Goal: Task Accomplishment & Management: Manage account settings

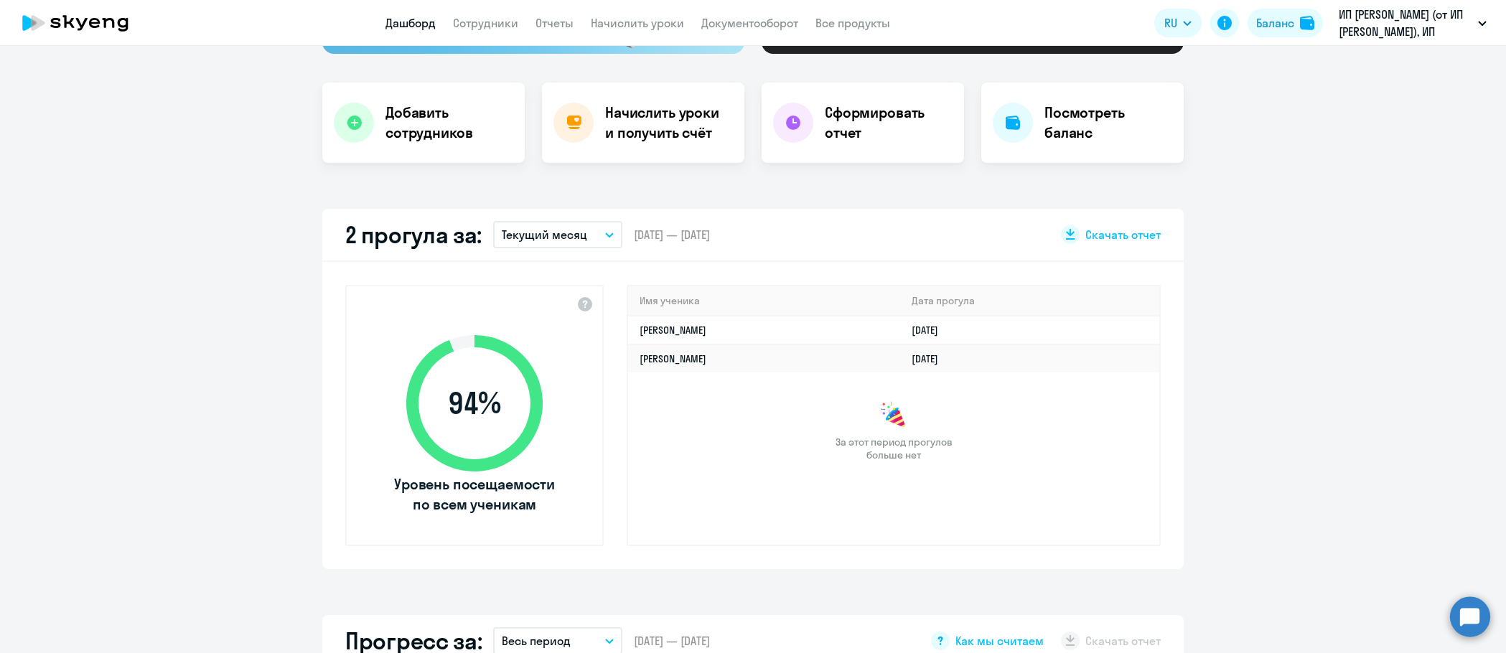
scroll to position [359, 0]
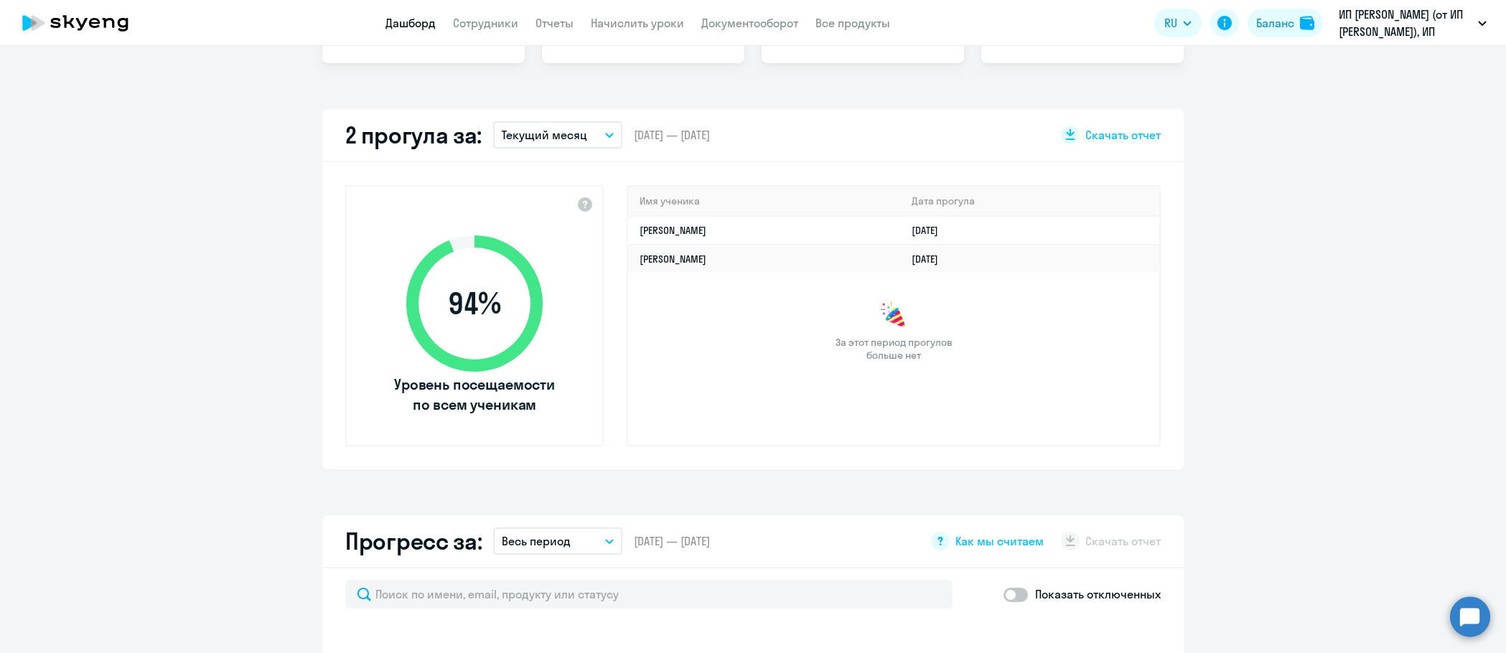
select select "30"
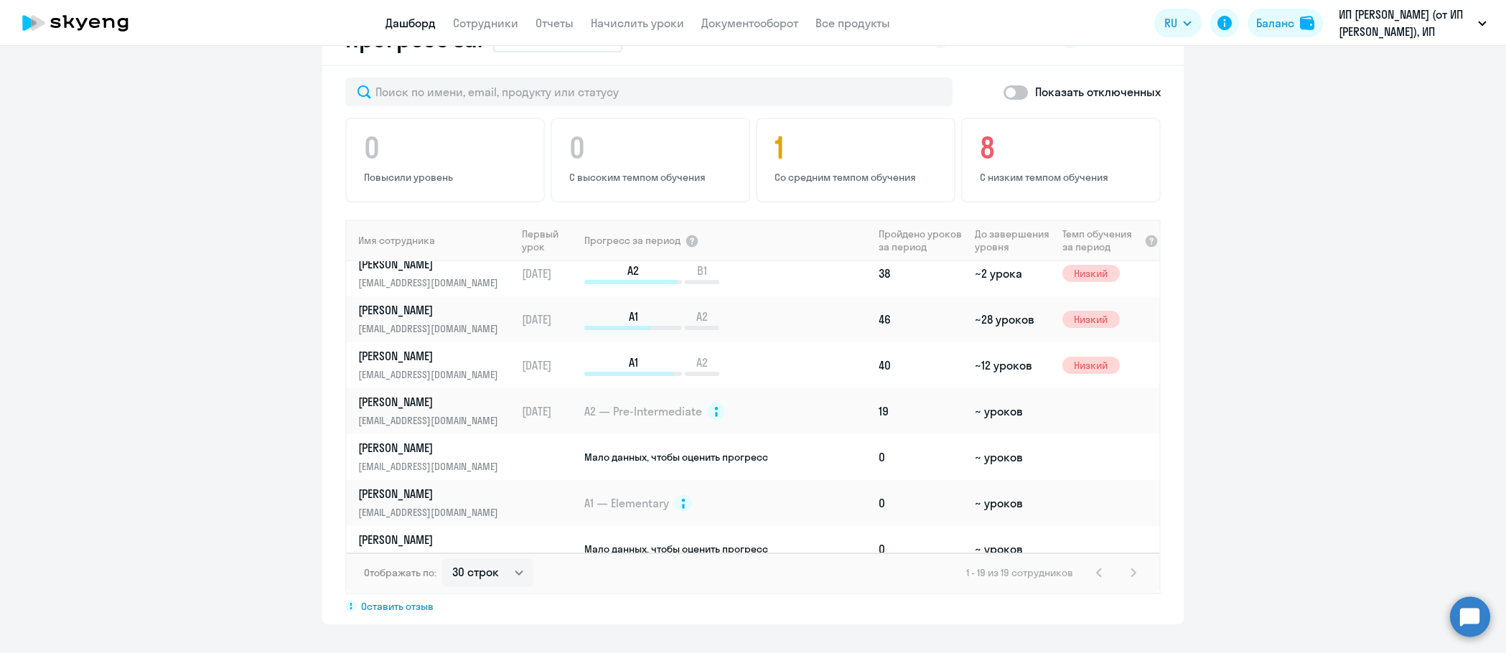
scroll to position [287, 0]
click at [454, 455] on link "[PERSON_NAME] [PERSON_NAME][EMAIL_ADDRESS][DOMAIN_NAME]" at bounding box center [436, 456] width 157 height 34
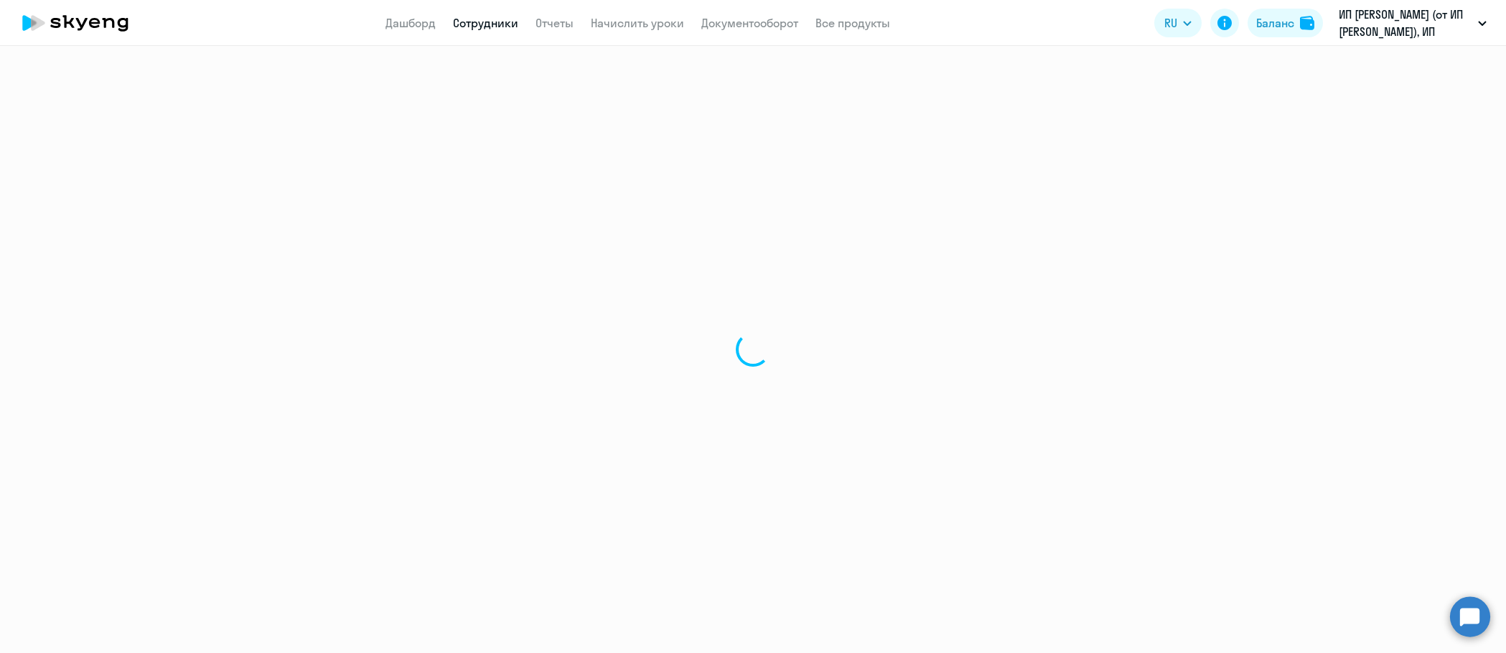
select select "english"
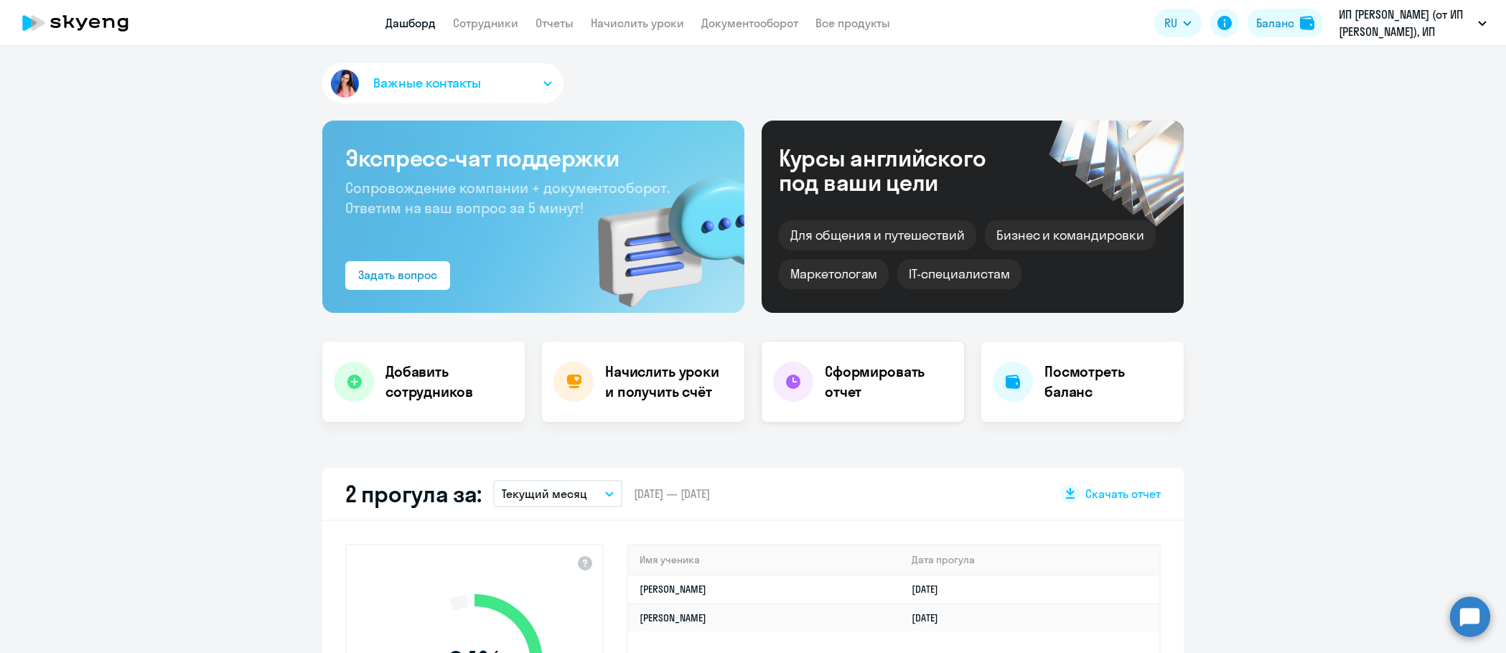
select select "30"
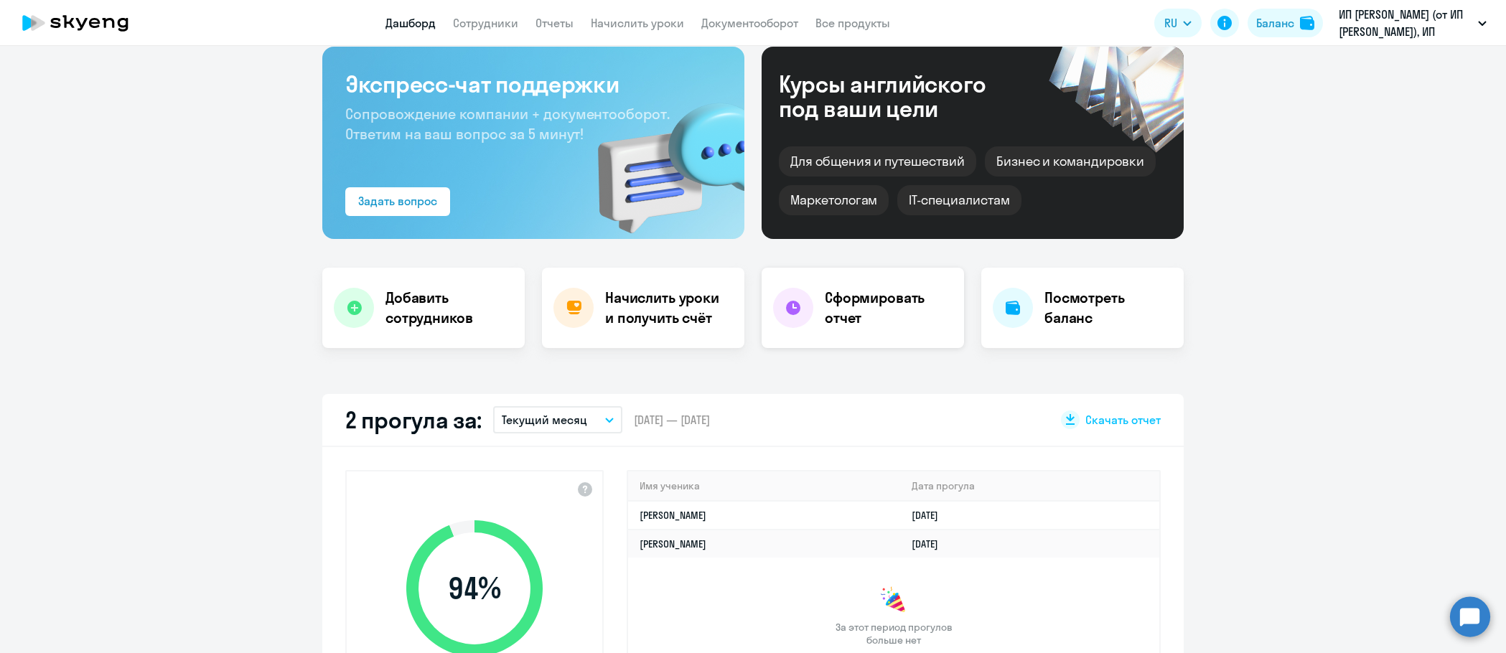
scroll to position [72, 0]
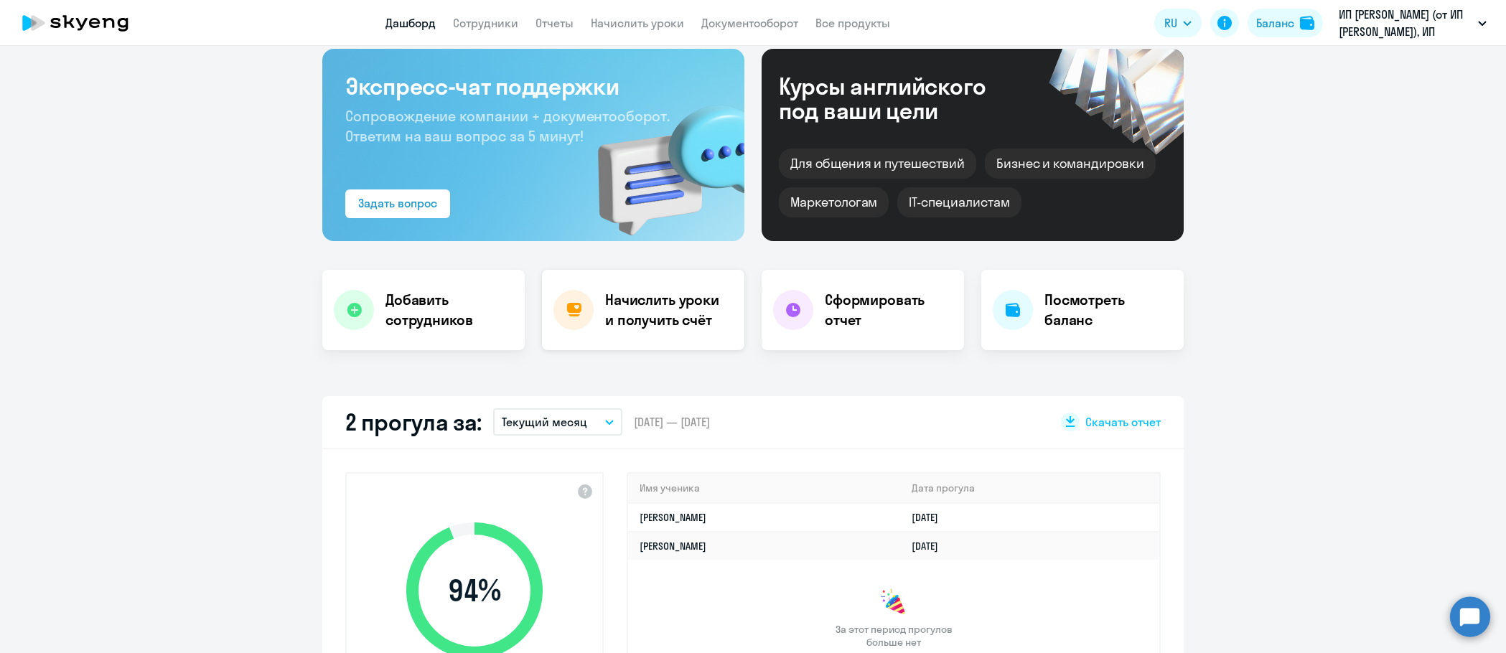
click at [650, 314] on h4 "Начислить уроки и получить счёт" at bounding box center [667, 310] width 125 height 40
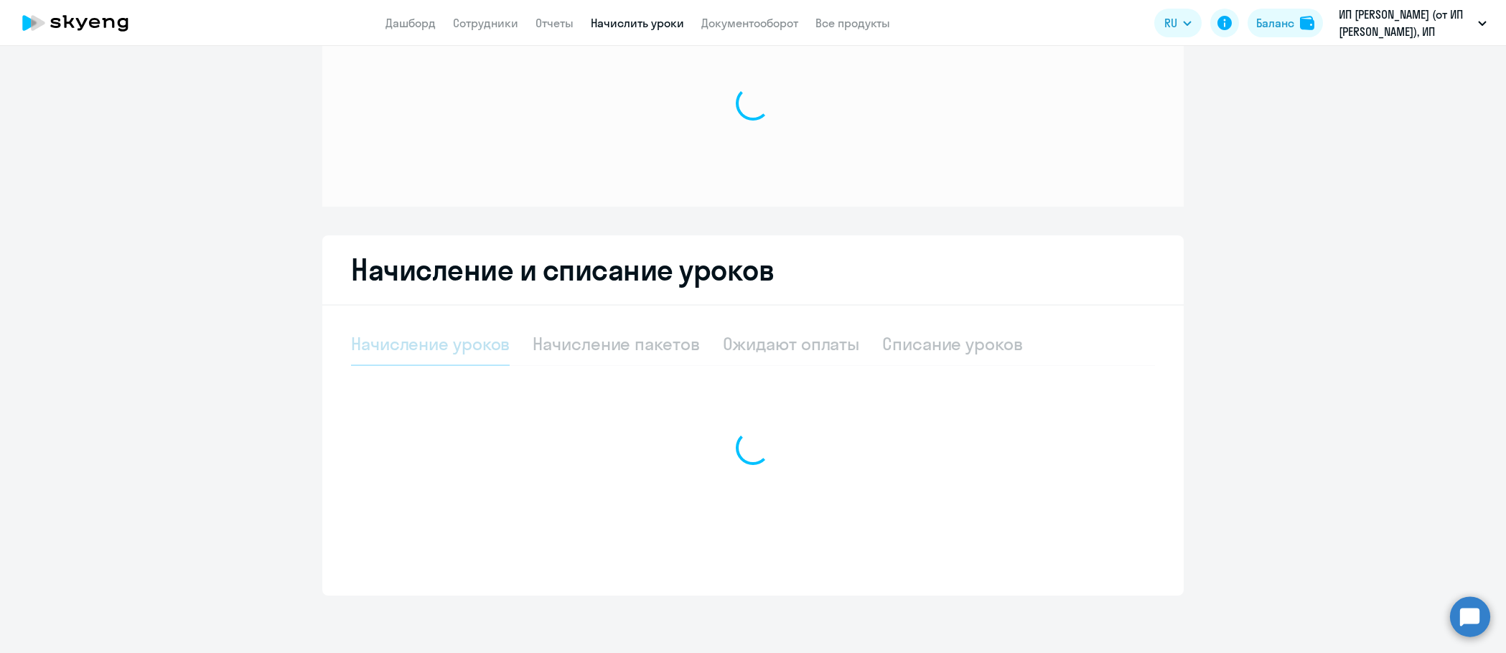
scroll to position [67, 0]
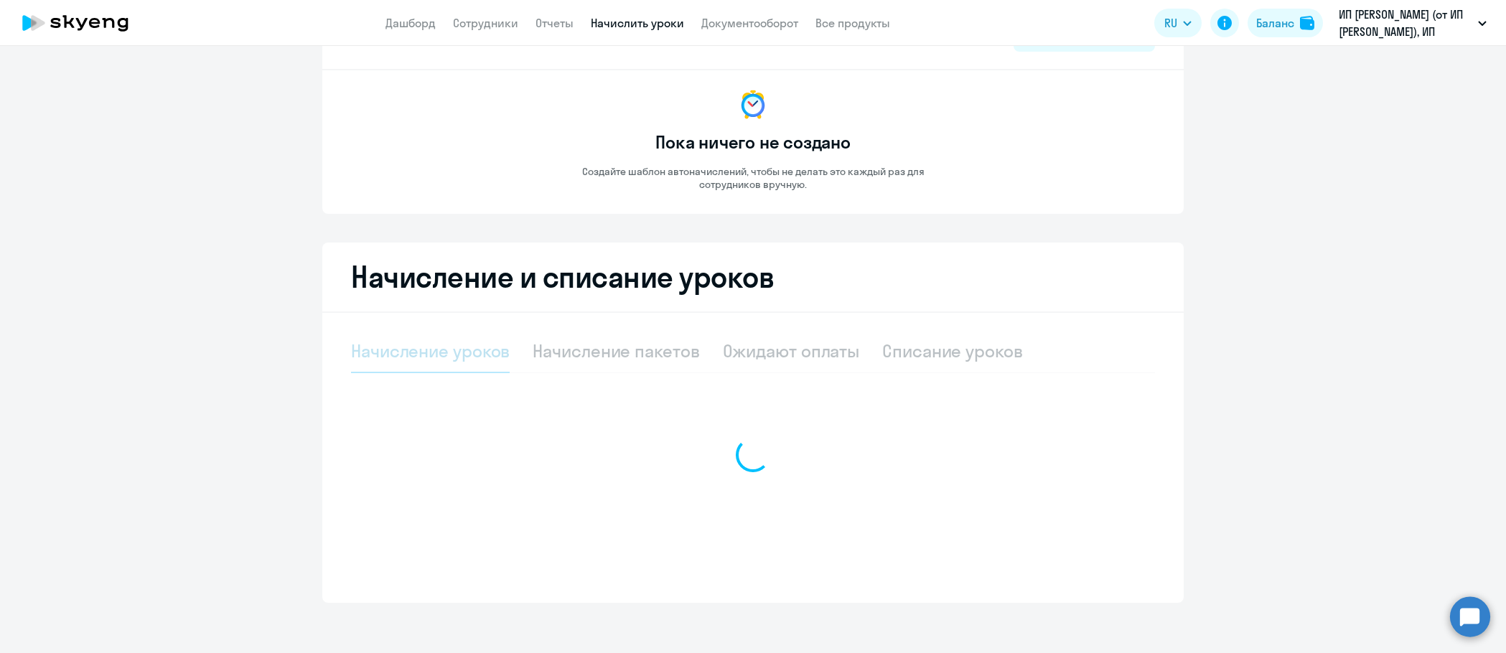
select select "10"
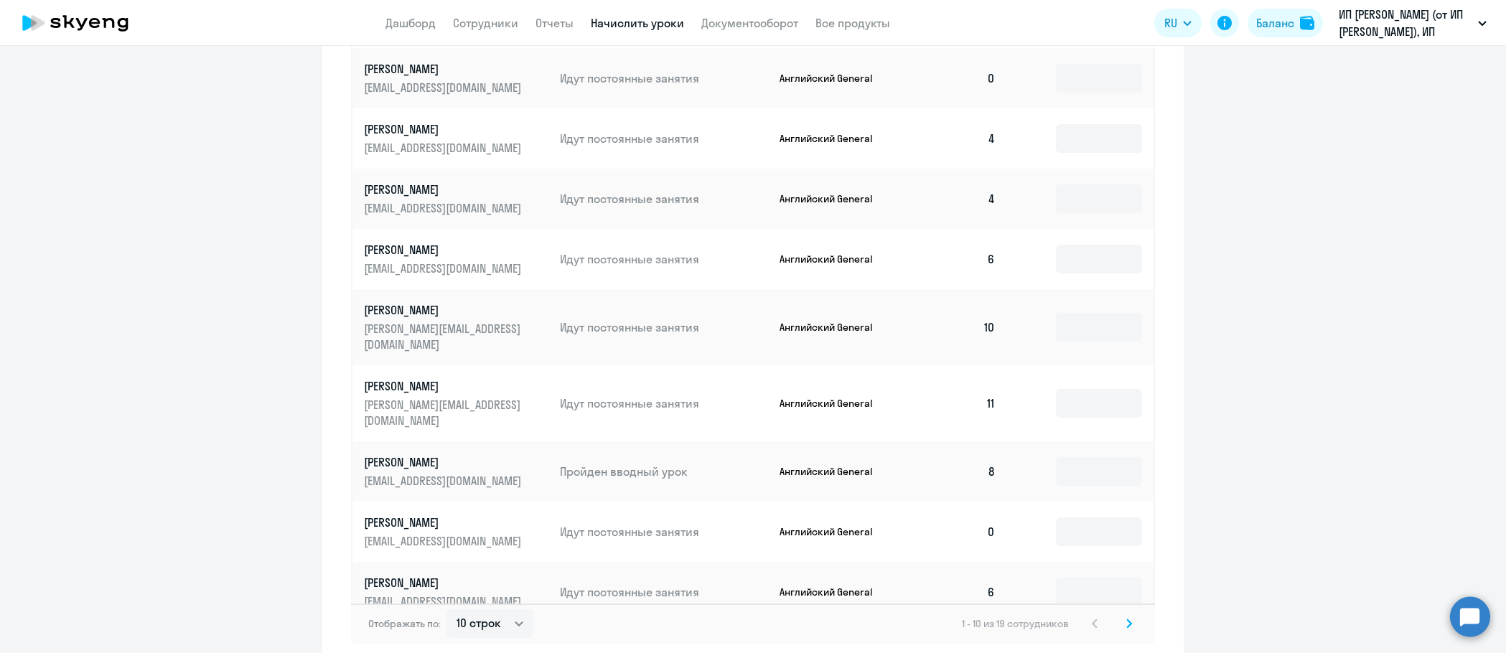
scroll to position [642, 0]
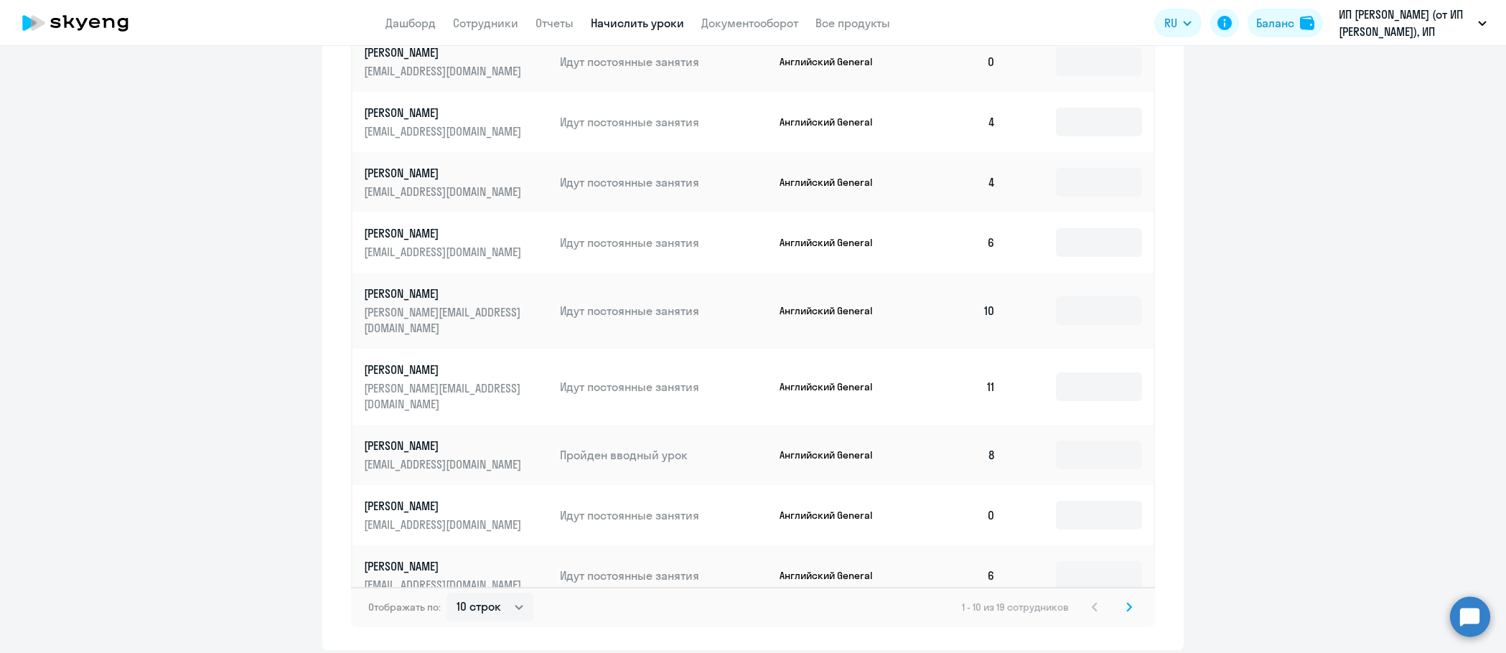
click at [98, 22] on icon at bounding box center [94, 23] width 11 height 10
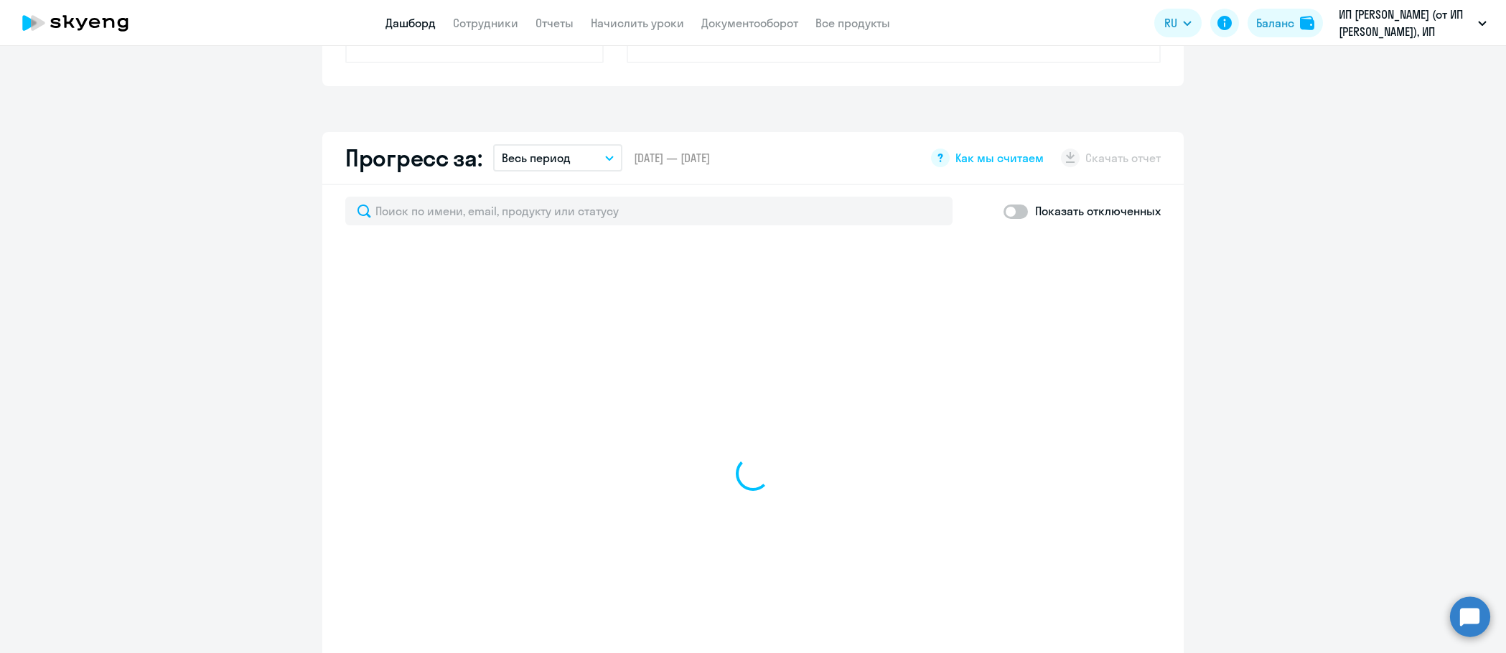
select select "30"
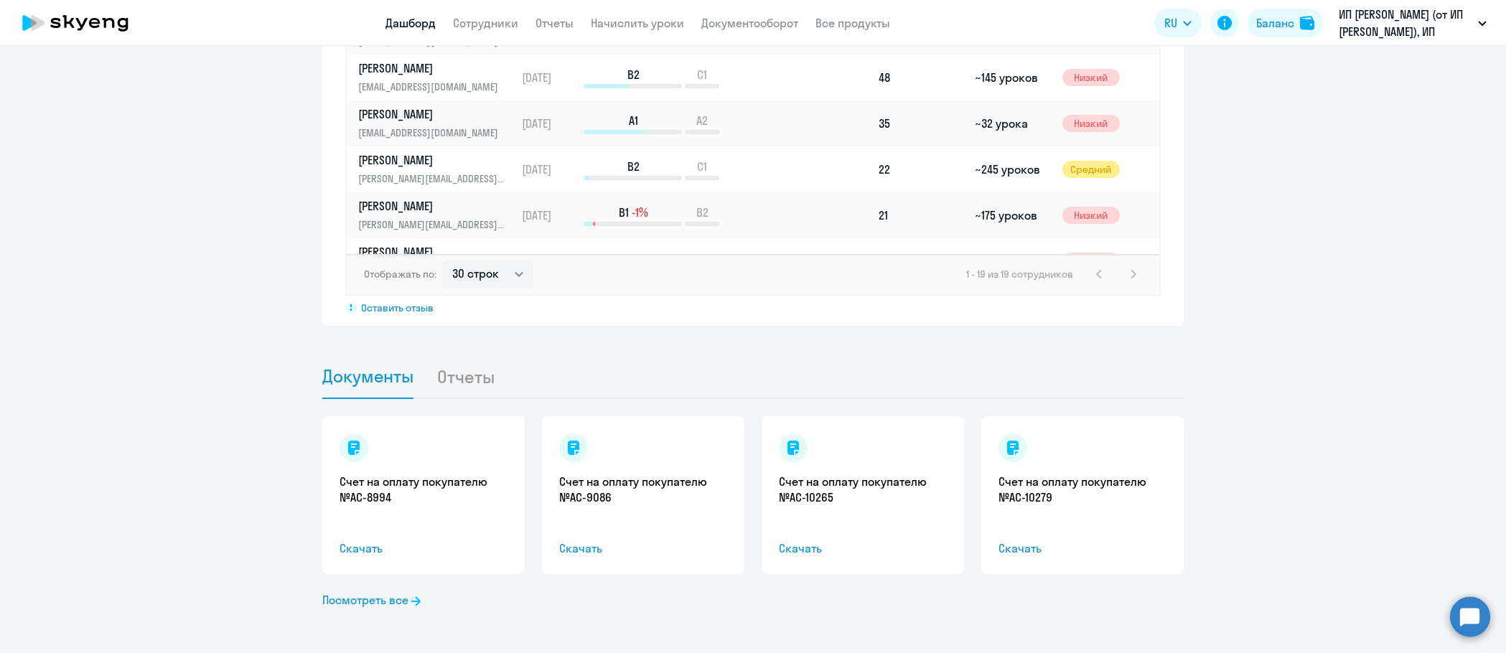
scroll to position [1162, 0]
